Goal: Information Seeking & Learning: Learn about a topic

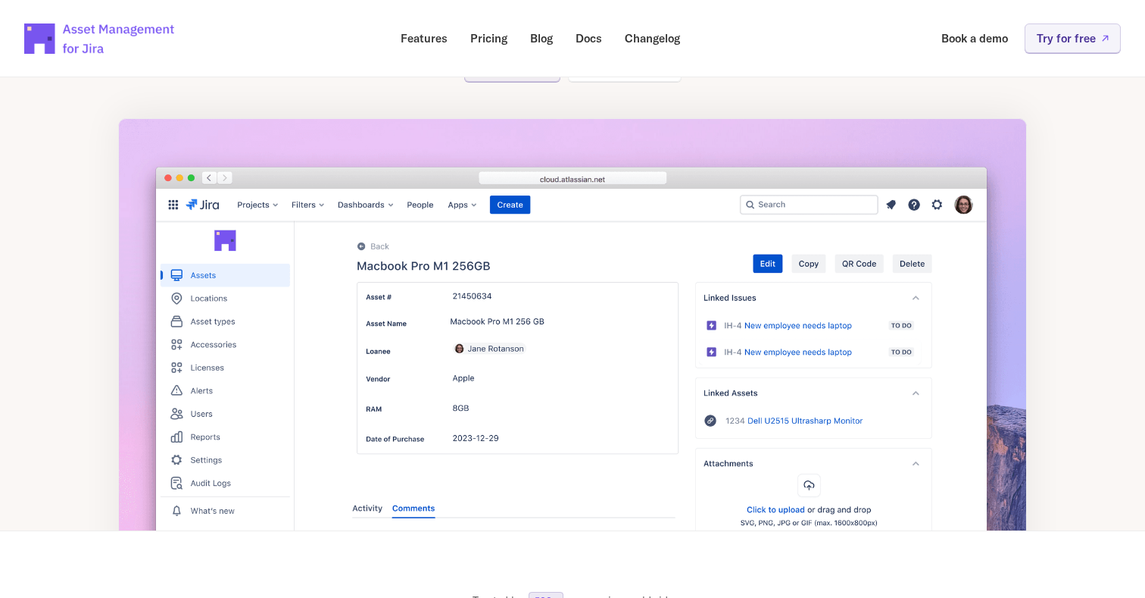
scroll to position [214, 0]
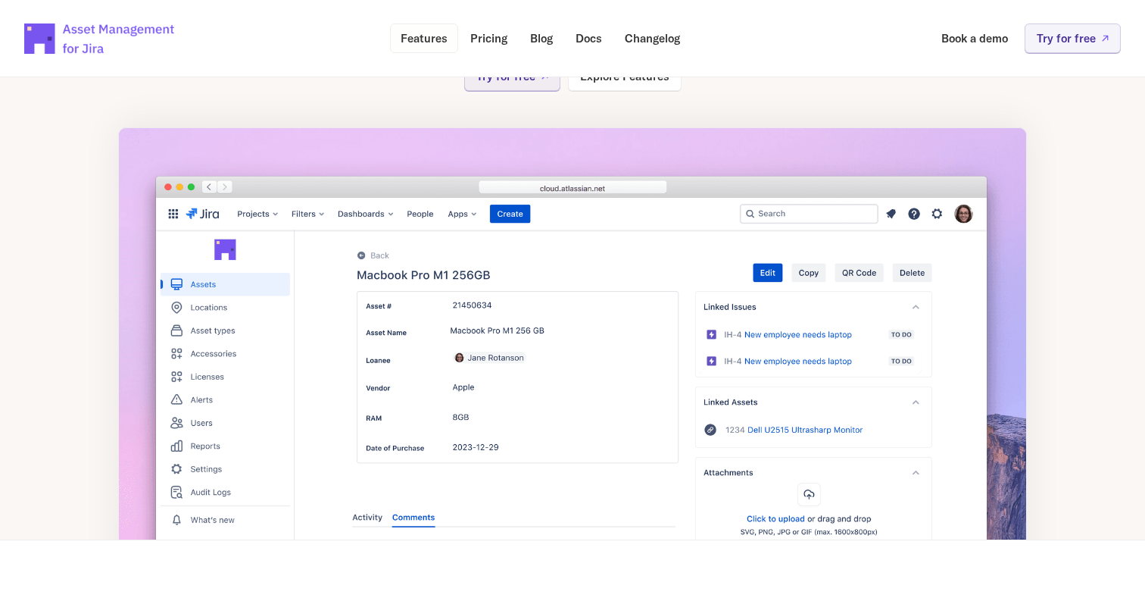
click at [437, 34] on p "Features" at bounding box center [424, 38] width 47 height 11
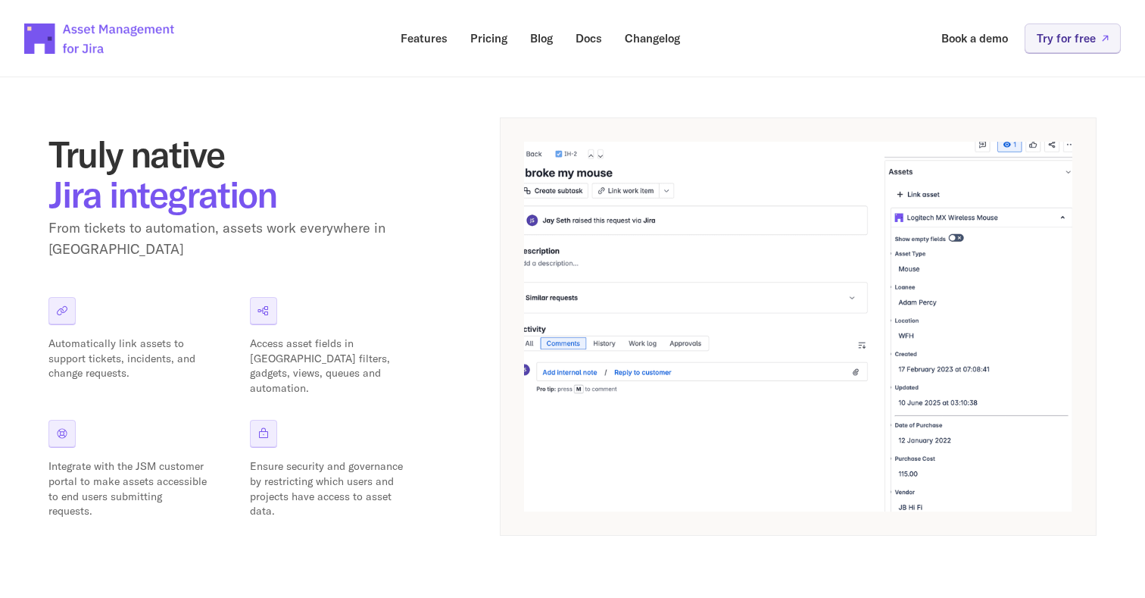
scroll to position [216, 0]
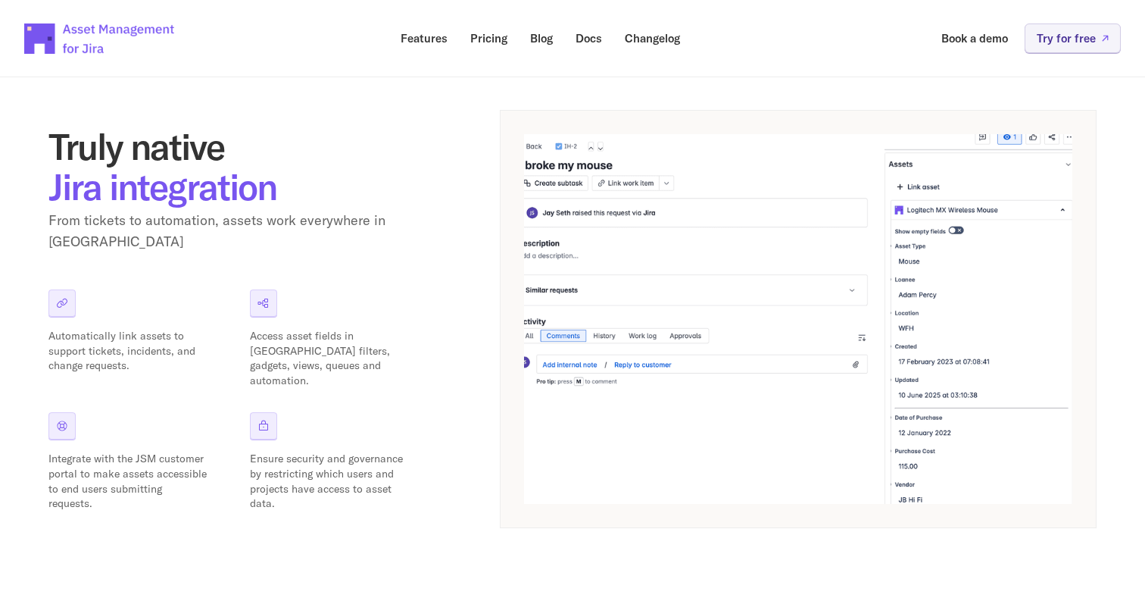
click at [74, 293] on div at bounding box center [61, 302] width 27 height 27
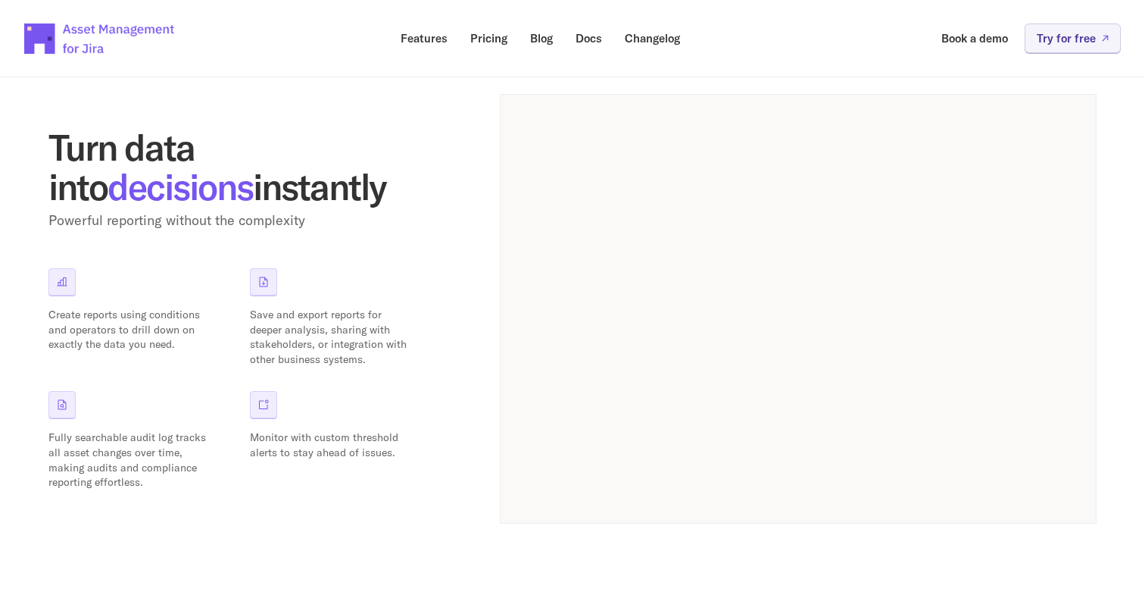
scroll to position [1281, 0]
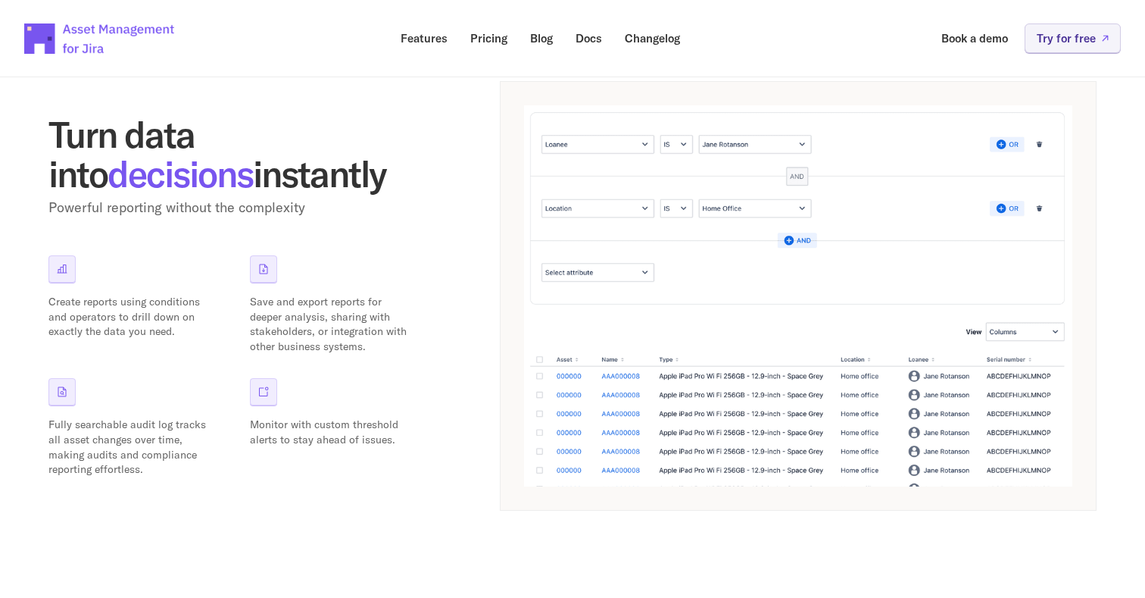
click at [66, 415] on div "Fully searchable audit log tracks all asset changes over time, making audits an…" at bounding box center [136, 427] width 177 height 98
click at [266, 398] on div at bounding box center [263, 391] width 27 height 27
click at [252, 243] on div "Turn data into decisions instantly Powerful reporting without the complexity Cr…" at bounding box center [237, 295] width 379 height 363
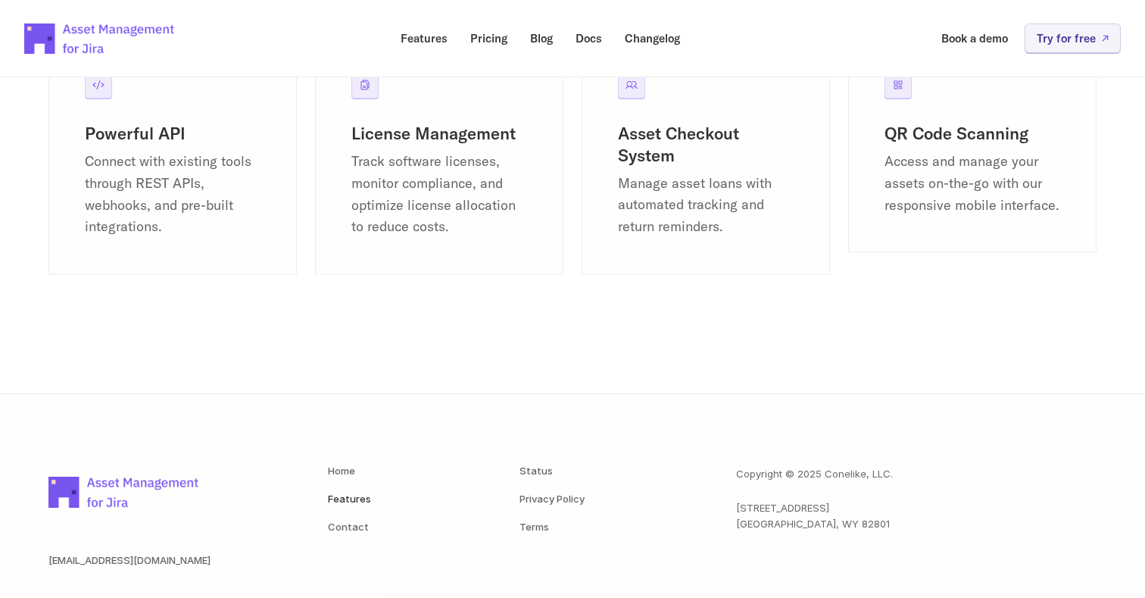
scroll to position [2098, 0]
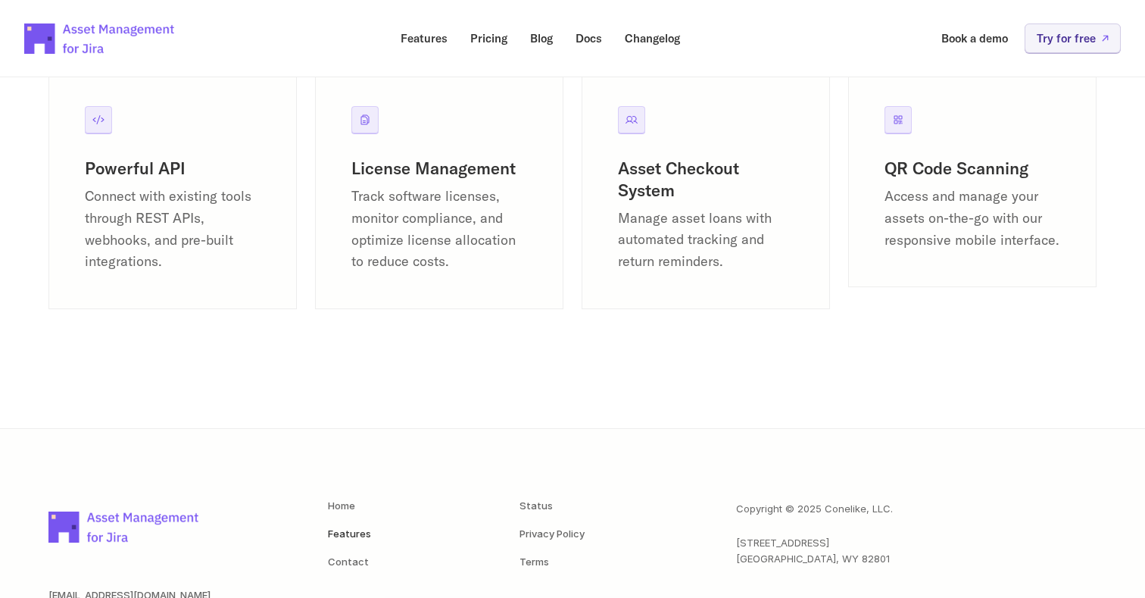
click at [150, 179] on h3 "Powerful API" at bounding box center [173, 169] width 176 height 22
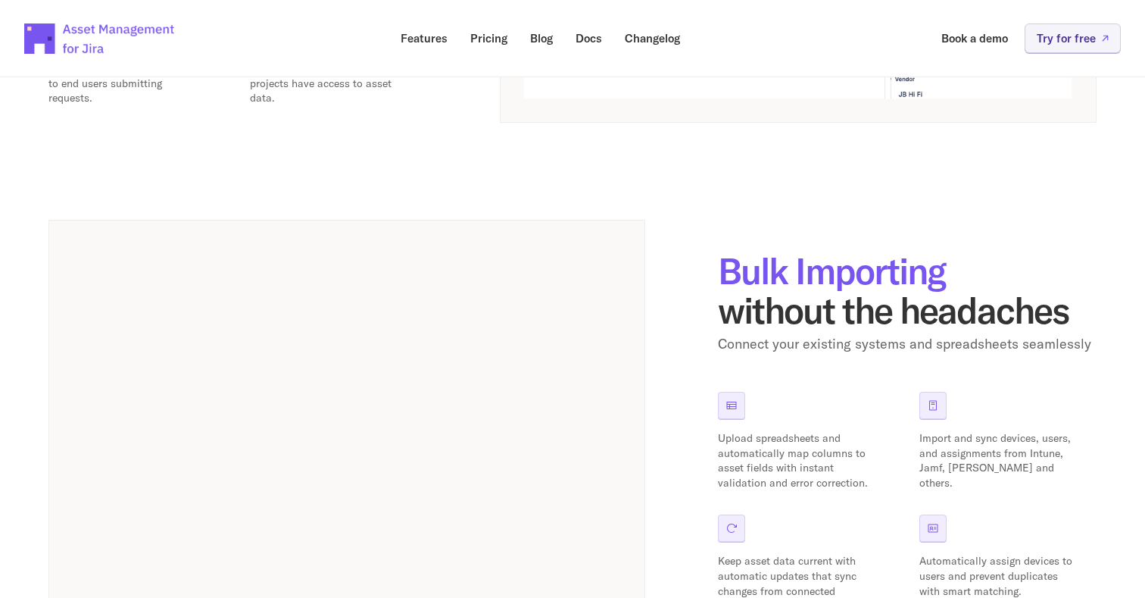
scroll to position [376, 0]
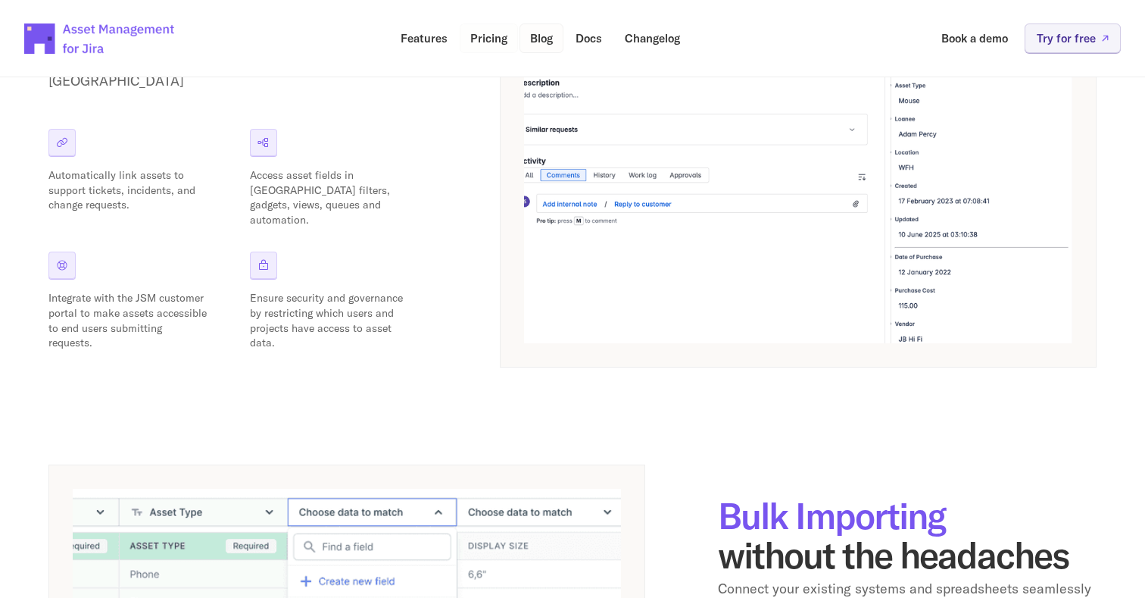
click at [526, 35] on link "Blog" at bounding box center [542, 38] width 44 height 30
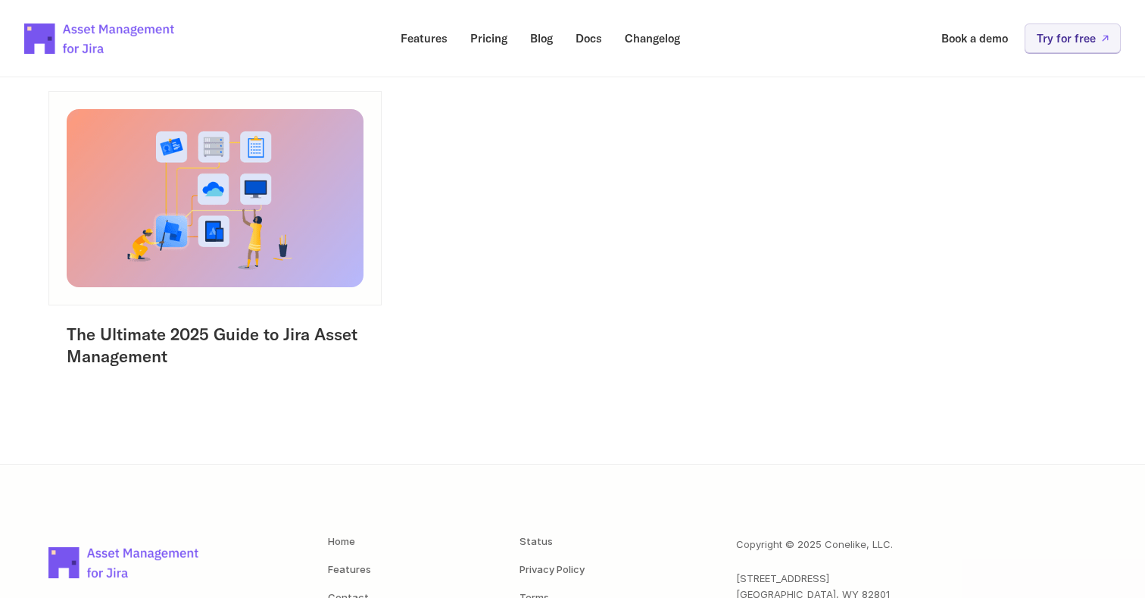
scroll to position [242, 0]
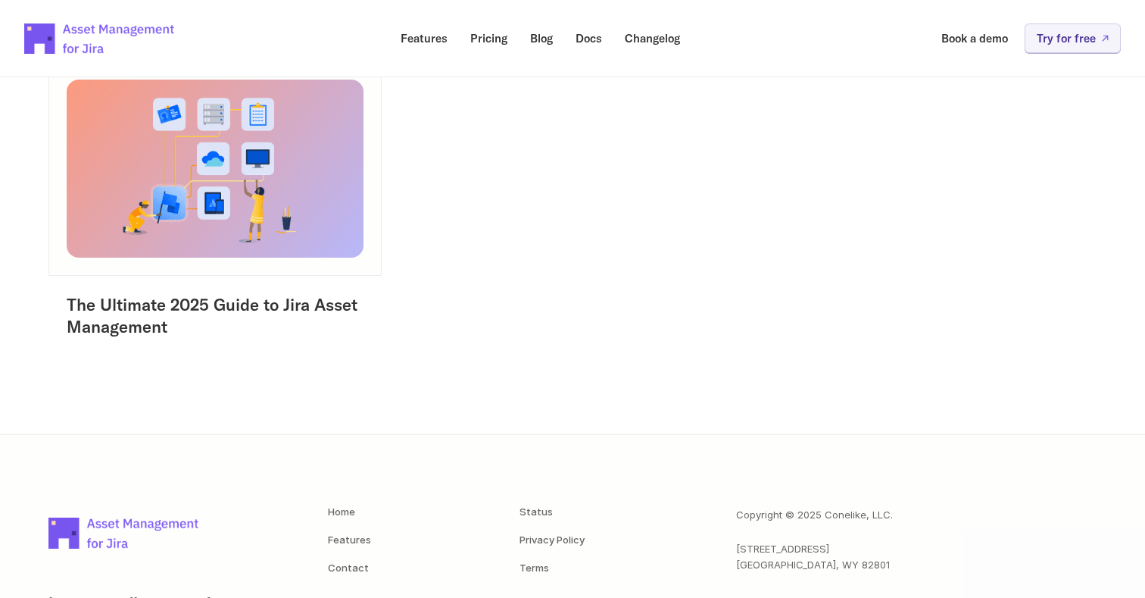
click at [286, 198] on img at bounding box center [215, 167] width 312 height 187
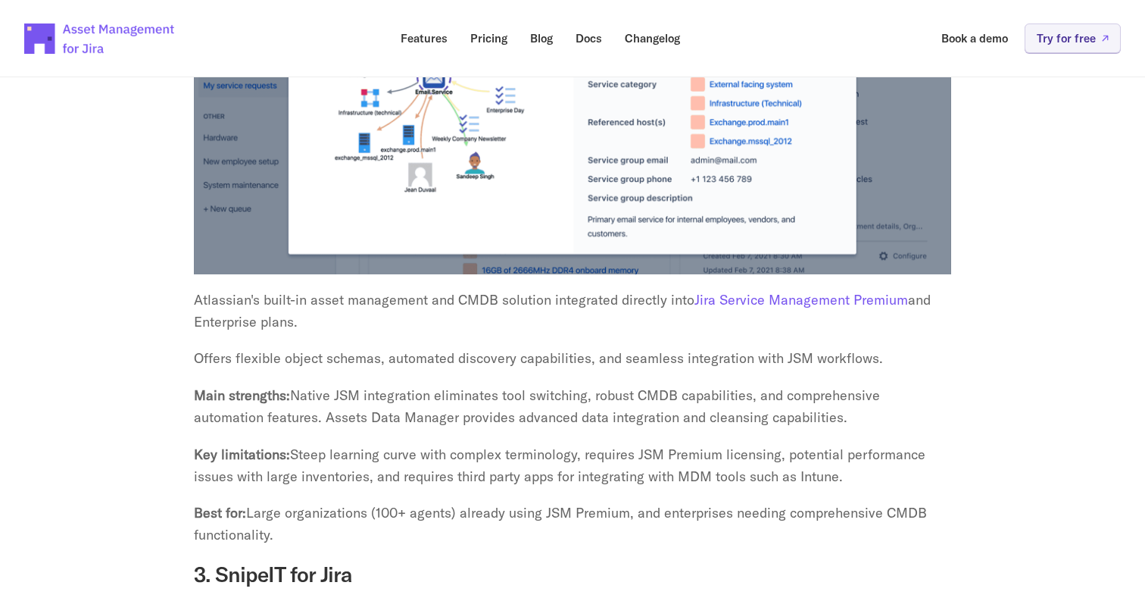
scroll to position [3978, 0]
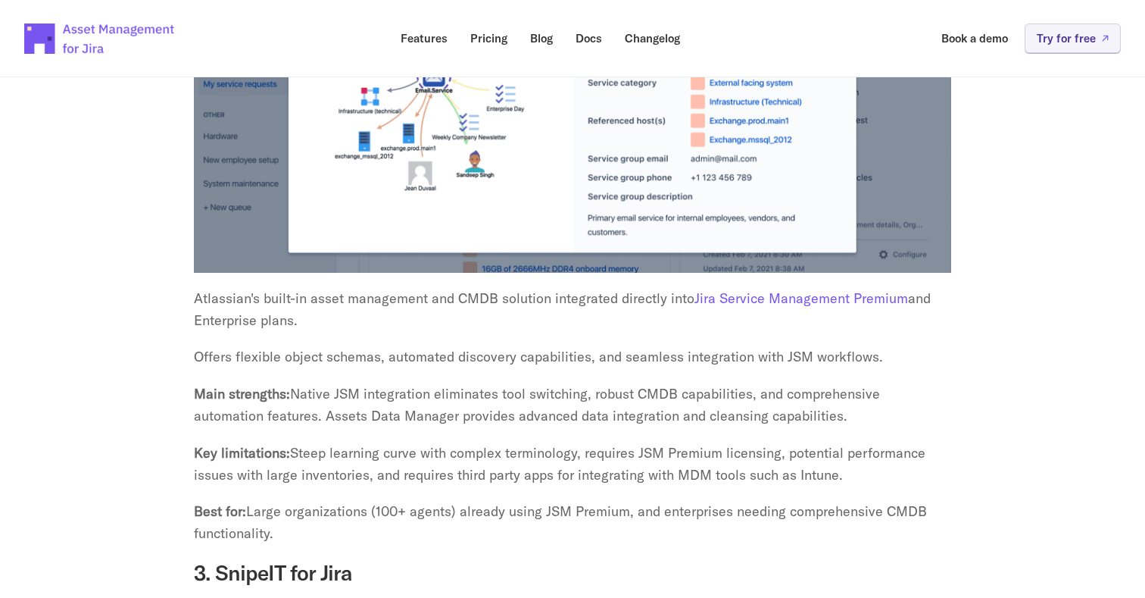
click at [389, 306] on p "Atlassian's built-in asset management and CMDB solution integrated directly int…" at bounding box center [572, 310] width 757 height 44
click at [201, 288] on p "Atlassian's built-in asset management and CMDB solution integrated directly int…" at bounding box center [572, 310] width 757 height 44
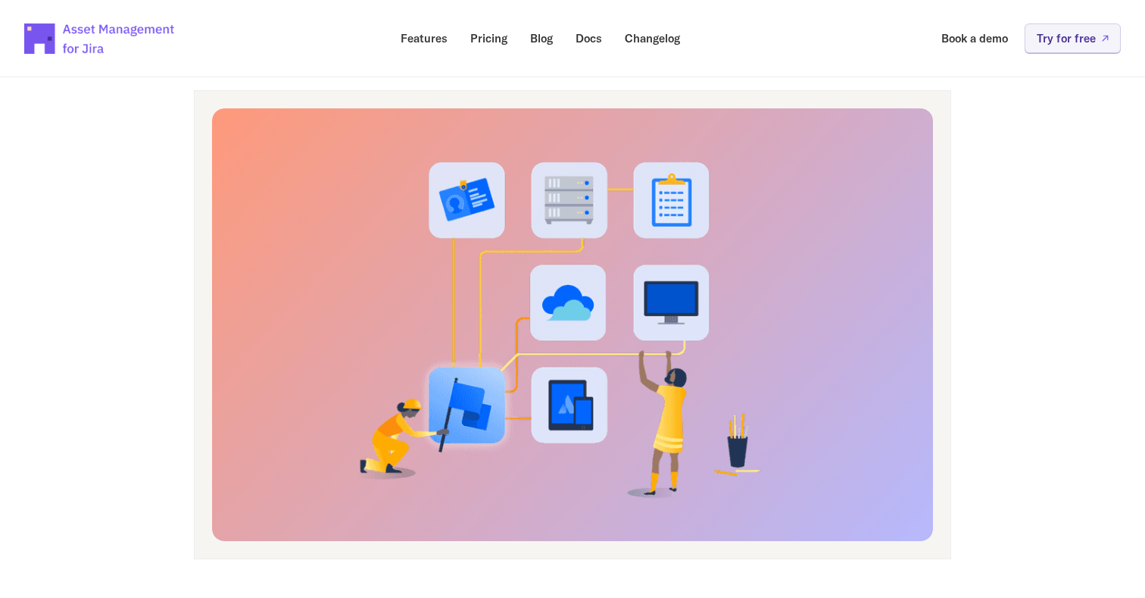
scroll to position [0, 0]
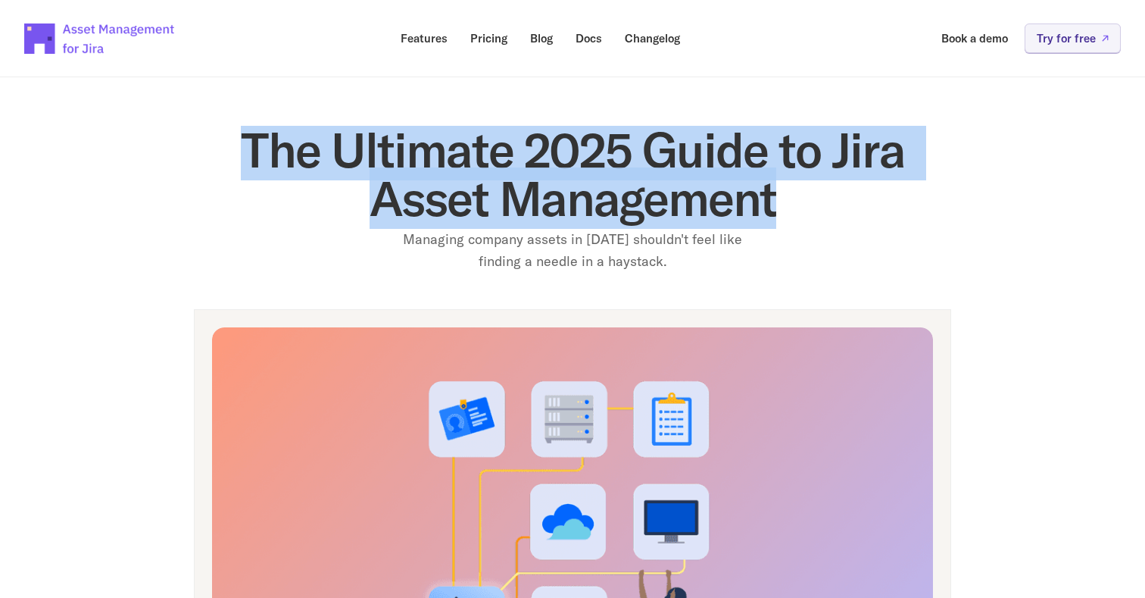
drag, startPoint x: 304, startPoint y: 154, endPoint x: 1029, endPoint y: 228, distance: 728.4
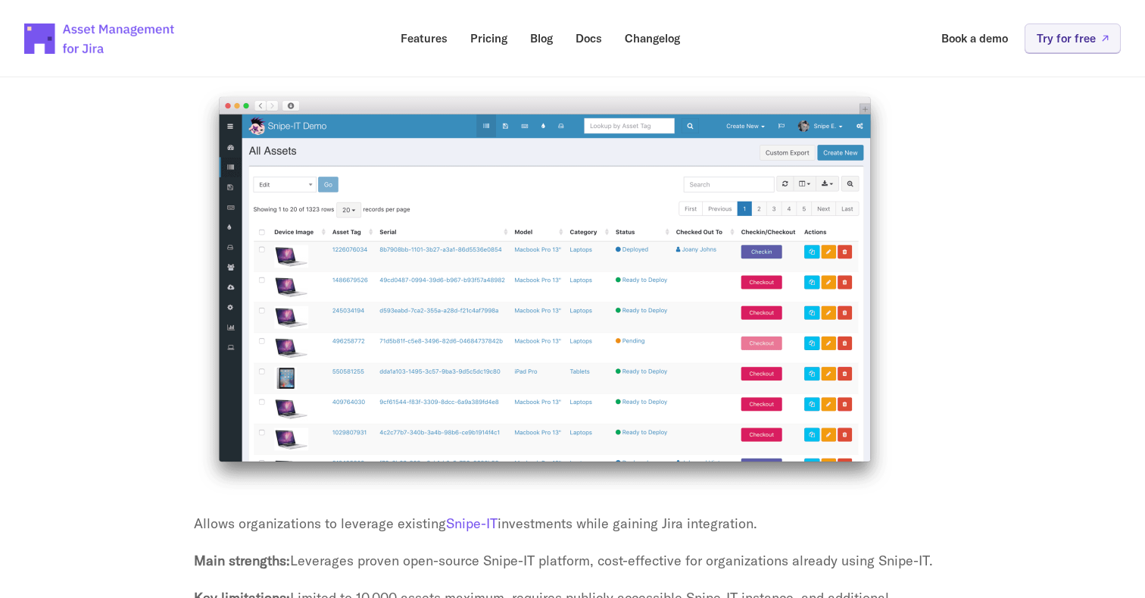
scroll to position [4510, 0]
